Goal: Transaction & Acquisition: Book appointment/travel/reservation

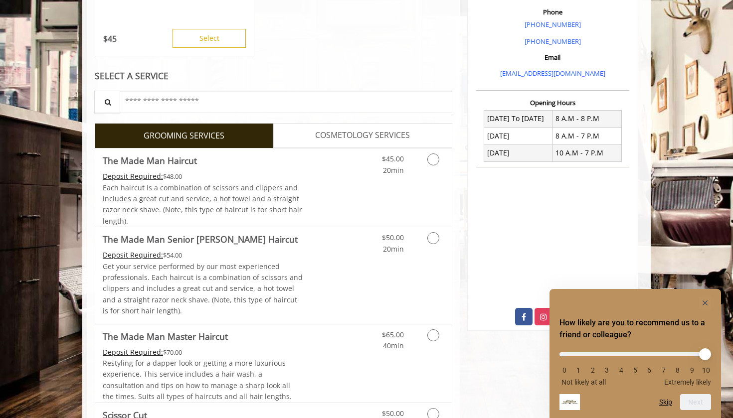
scroll to position [316, 0]
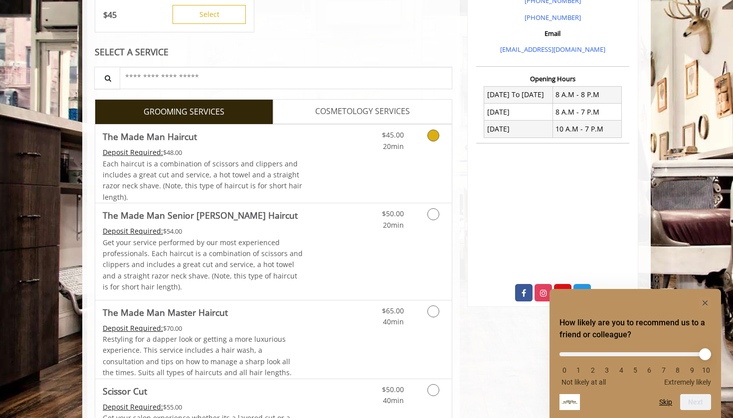
click at [352, 183] on link "Discounted Price" at bounding box center [332, 164] width 59 height 78
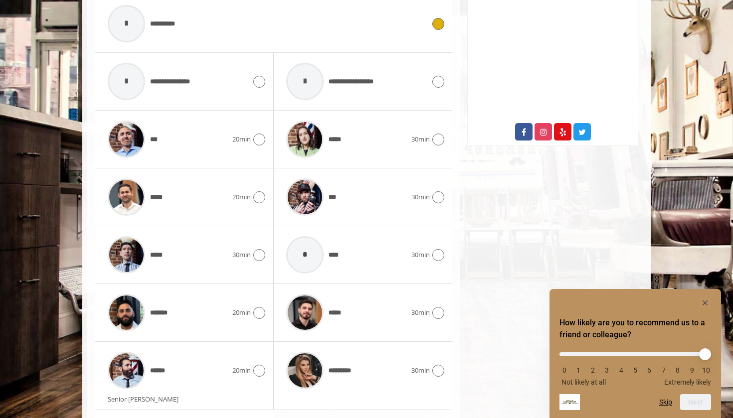
scroll to position [480, 0]
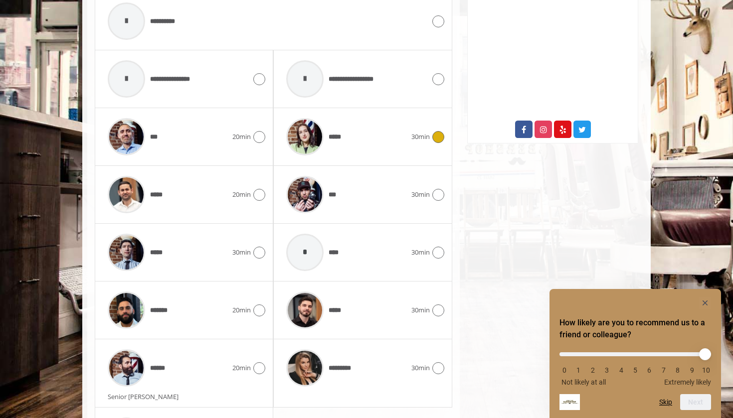
click at [394, 126] on div "*****" at bounding box center [346, 136] width 130 height 47
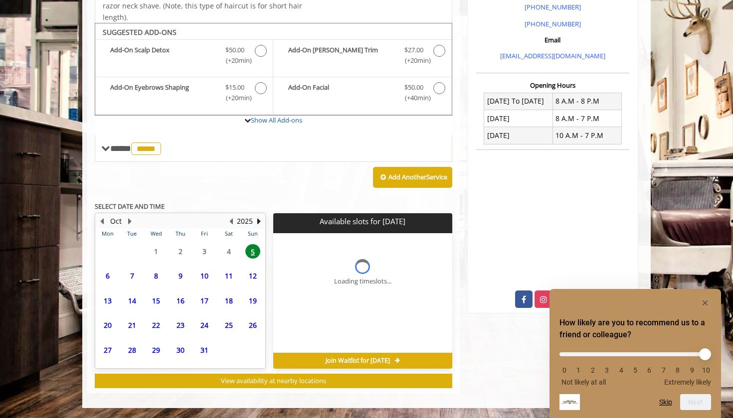
scroll to position [304, 0]
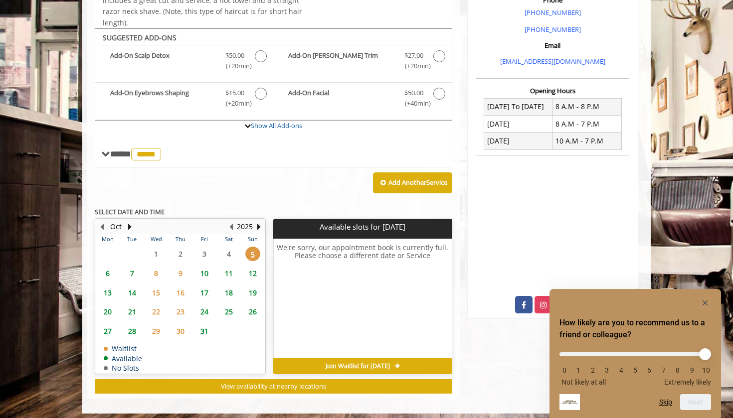
click at [155, 268] on span "8" at bounding box center [156, 273] width 15 height 14
click at [176, 267] on span "9" at bounding box center [180, 273] width 15 height 14
click at [126, 271] on span "7" at bounding box center [132, 273] width 15 height 14
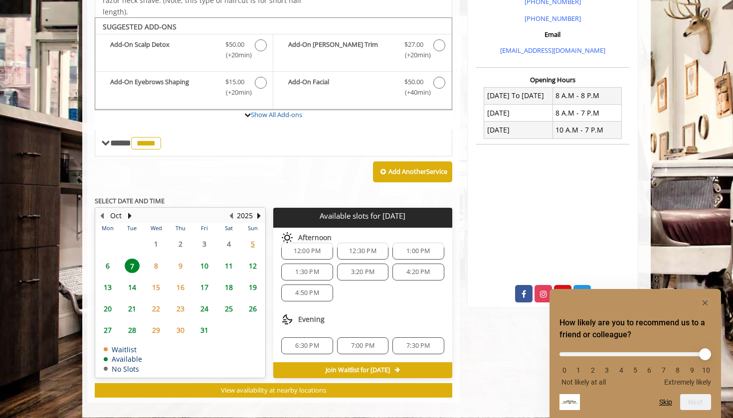
scroll to position [0, 0]
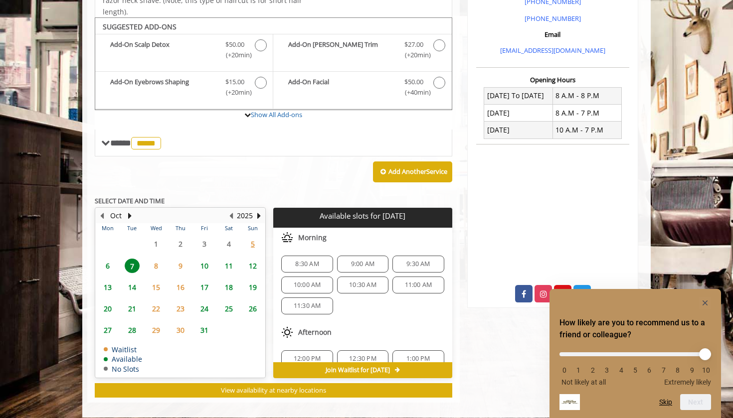
click at [108, 259] on span "6" at bounding box center [107, 266] width 15 height 14
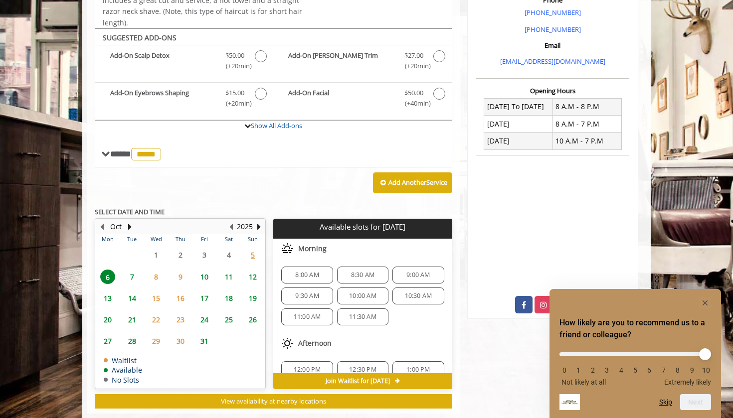
scroll to position [319, 0]
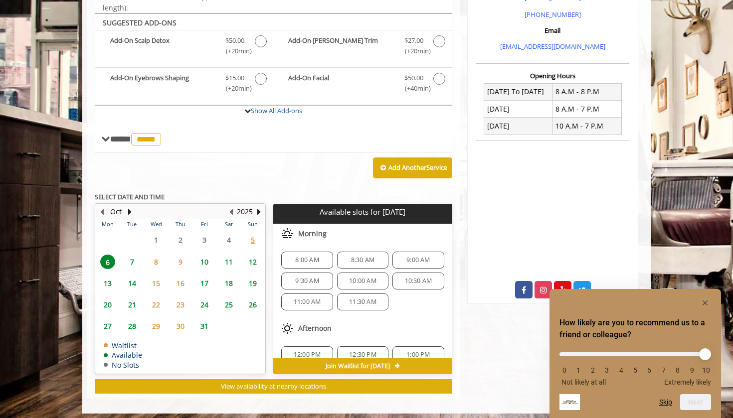
click at [131, 255] on span "7" at bounding box center [132, 262] width 15 height 14
click at [108, 258] on span "6" at bounding box center [107, 262] width 15 height 14
click at [134, 258] on span "7" at bounding box center [132, 262] width 15 height 14
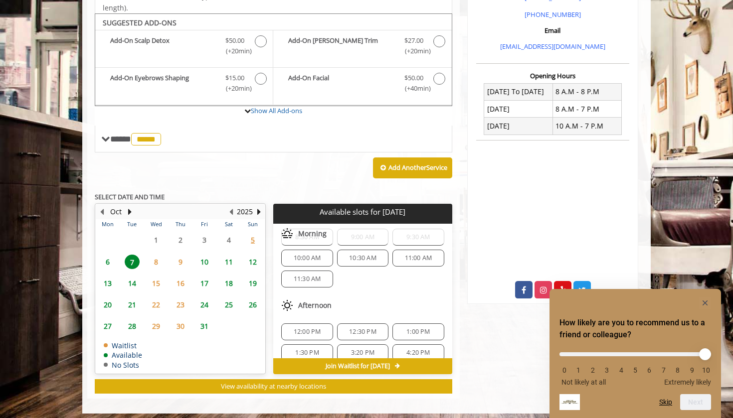
scroll to position [27, 0]
click at [415, 250] on span "11:00 AM" at bounding box center [418, 254] width 27 height 8
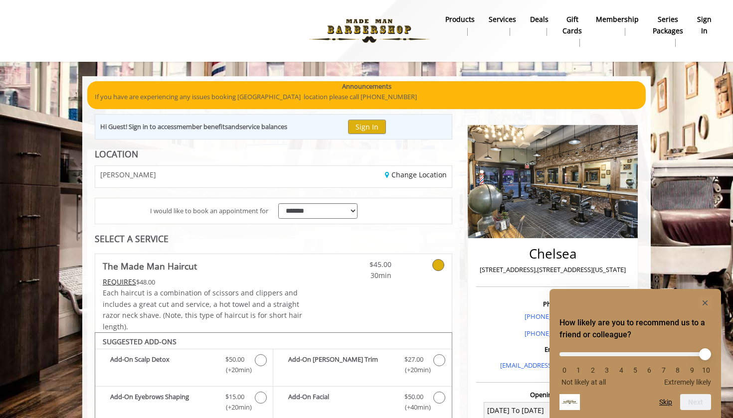
scroll to position [0, 0]
click at [386, 126] on button "Sign In" at bounding box center [367, 127] width 38 height 14
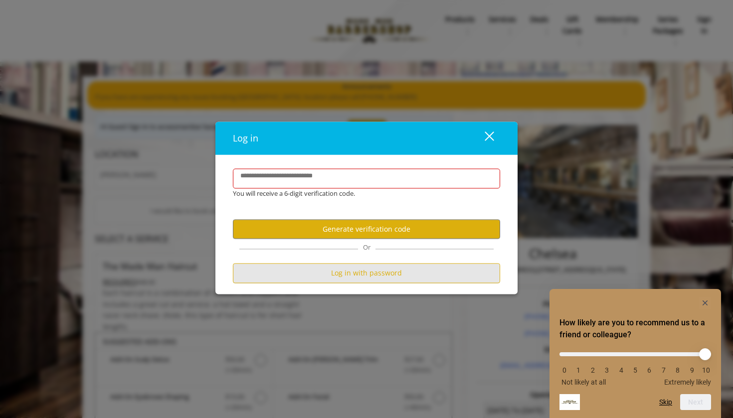
click at [363, 277] on button "Log in with password" at bounding box center [366, 273] width 267 height 19
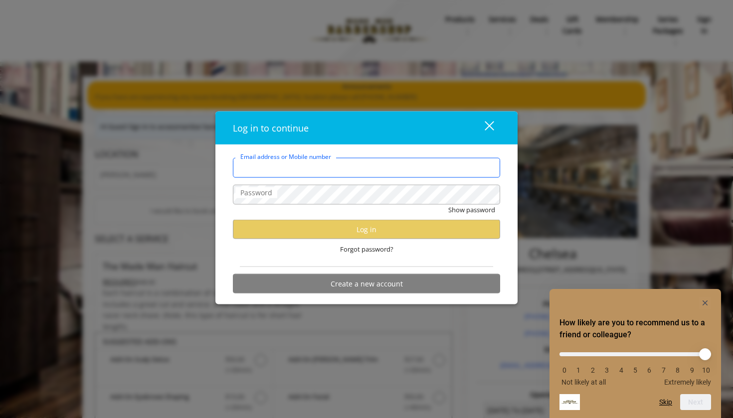
type input "**********"
click at [492, 125] on div "close dialog" at bounding box center [489, 125] width 9 height 9
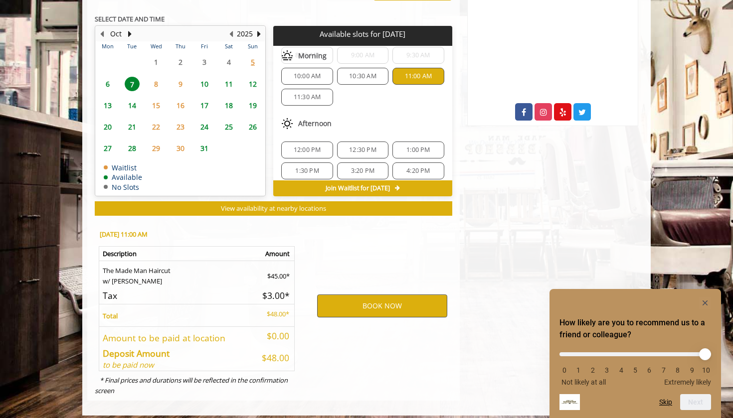
scroll to position [497, 0]
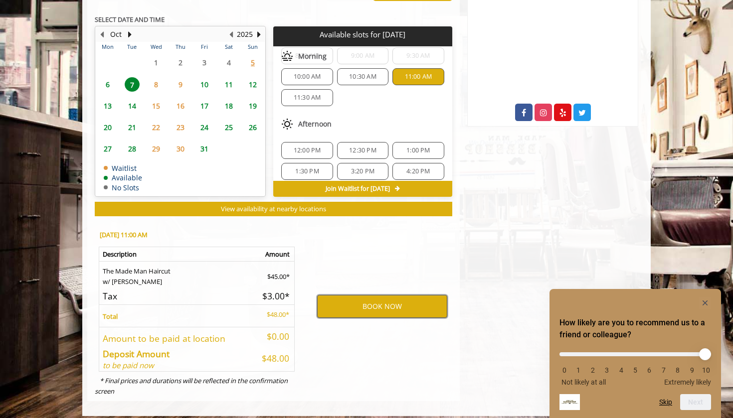
click at [362, 302] on button "BOOK NOW" at bounding box center [382, 306] width 130 height 23
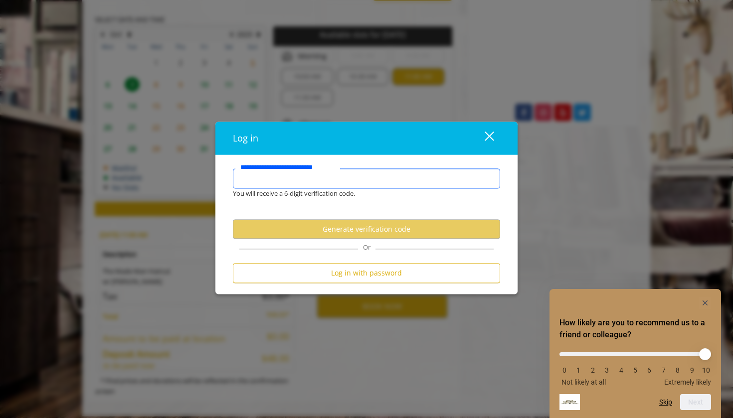
click at [358, 182] on input "**********" at bounding box center [366, 179] width 267 height 20
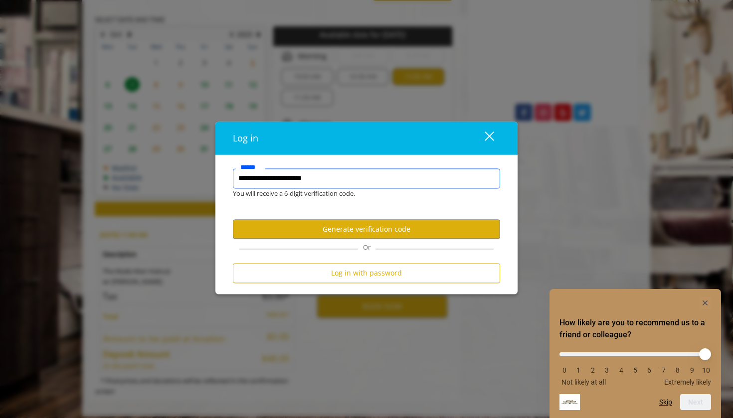
type input "**********"
click at [362, 230] on button "Generate verification code" at bounding box center [366, 229] width 267 height 19
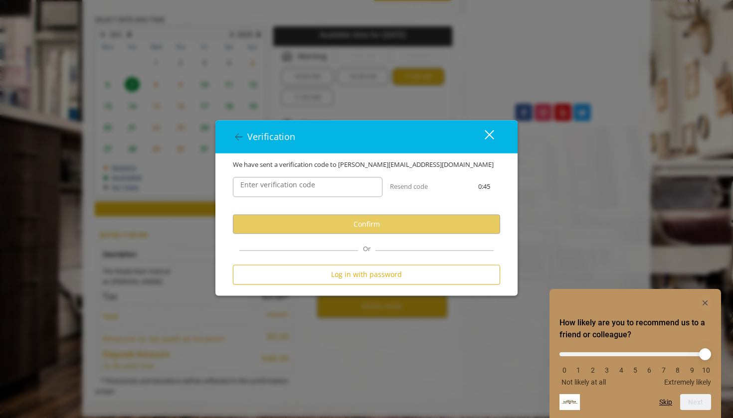
click at [310, 186] on label "Enter verification code" at bounding box center [277, 185] width 85 height 11
click at [310, 186] on input "Enter verification code" at bounding box center [308, 188] width 150 height 20
click at [310, 190] on input "Enter verification code" at bounding box center [308, 188] width 150 height 20
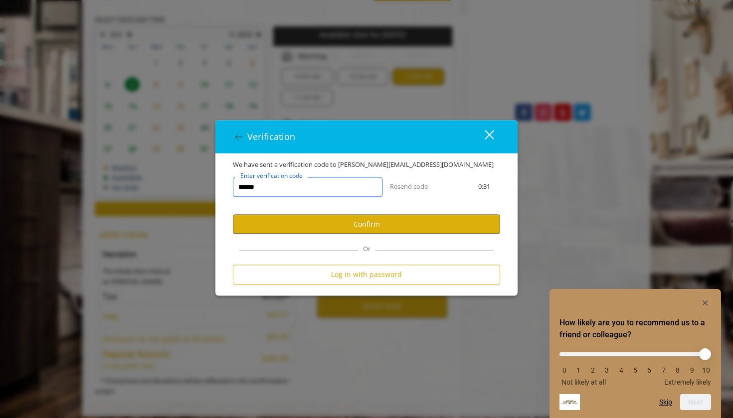
type input "******"
click at [449, 222] on button "Confirm" at bounding box center [366, 224] width 267 height 19
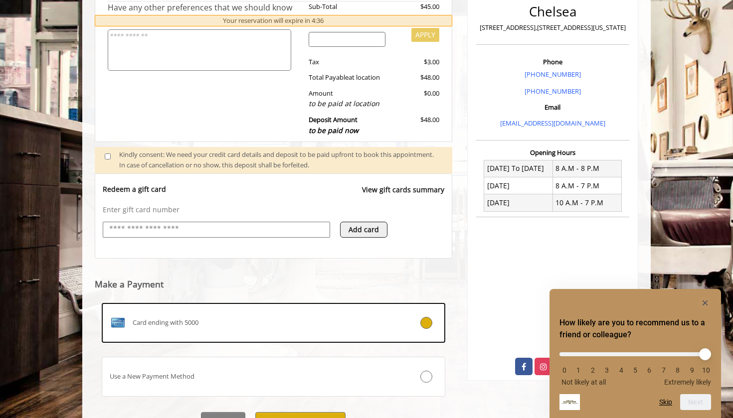
scroll to position [250, 0]
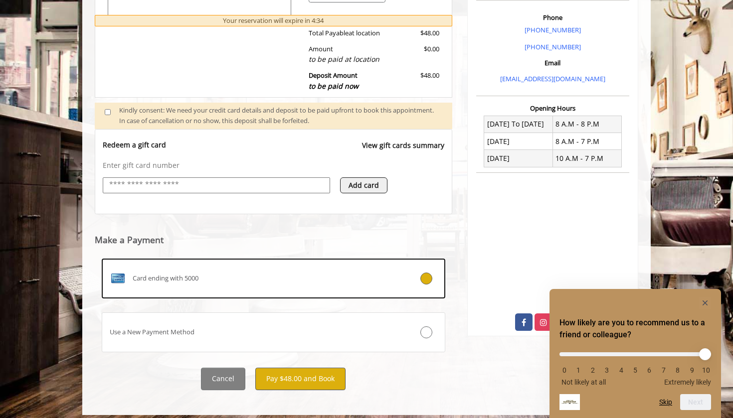
click at [288, 373] on button "Pay $48.00 and Book" at bounding box center [300, 379] width 90 height 22
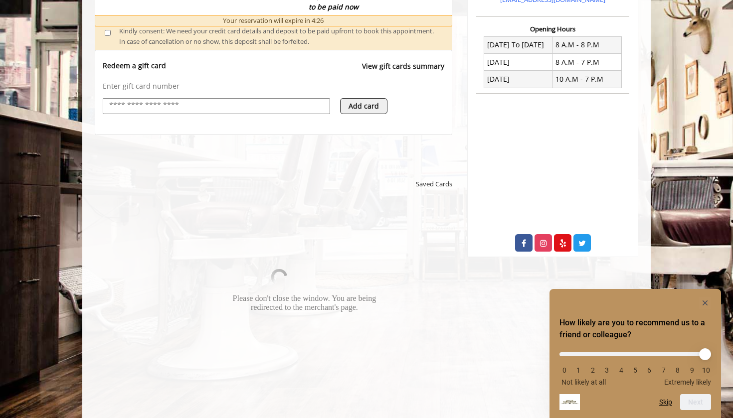
scroll to position [371, 0]
